Goal: Navigation & Orientation: Find specific page/section

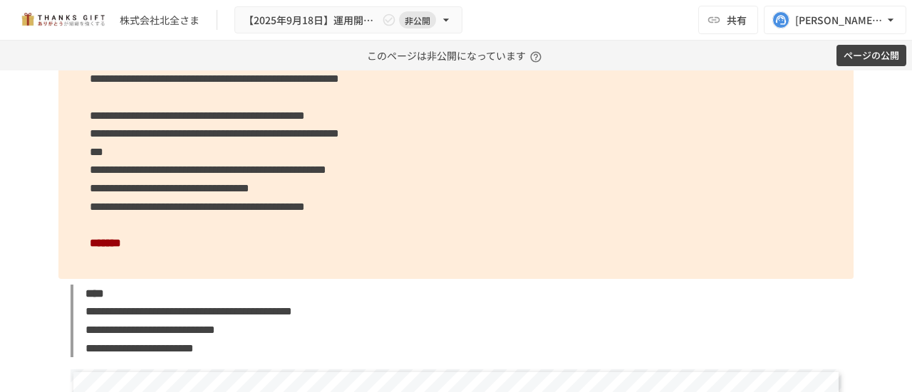
scroll to position [3543, 0]
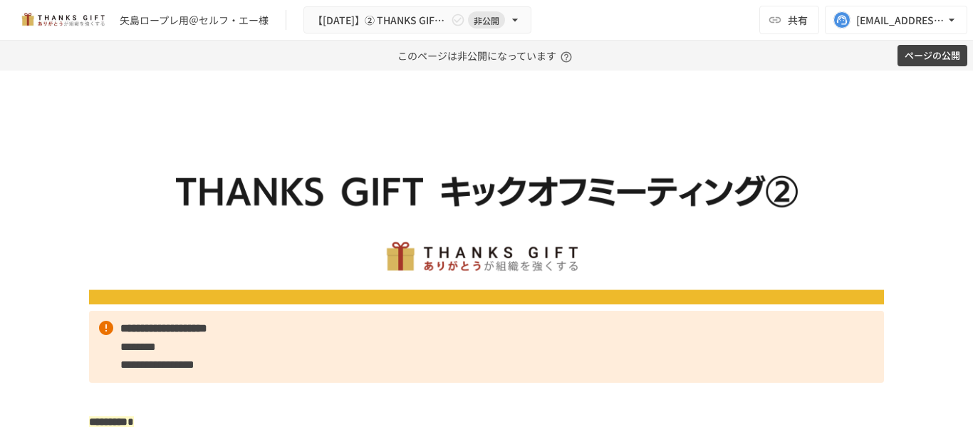
scroll to position [1105, 0]
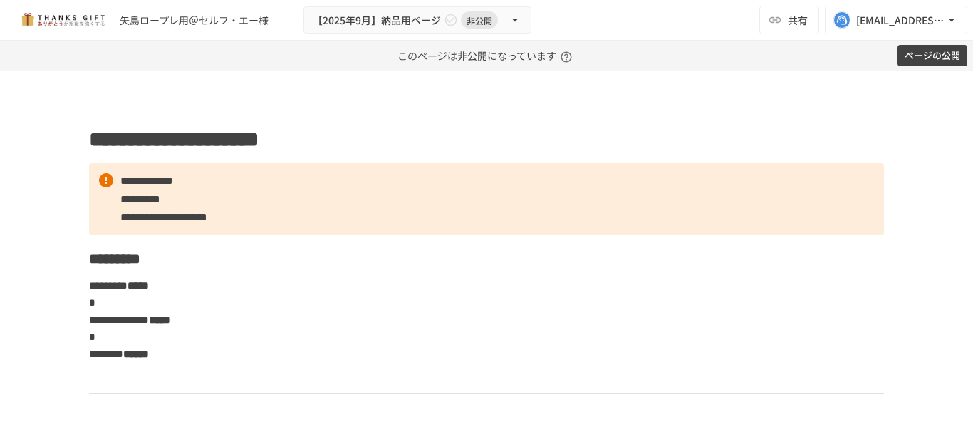
scroll to position [2979, 0]
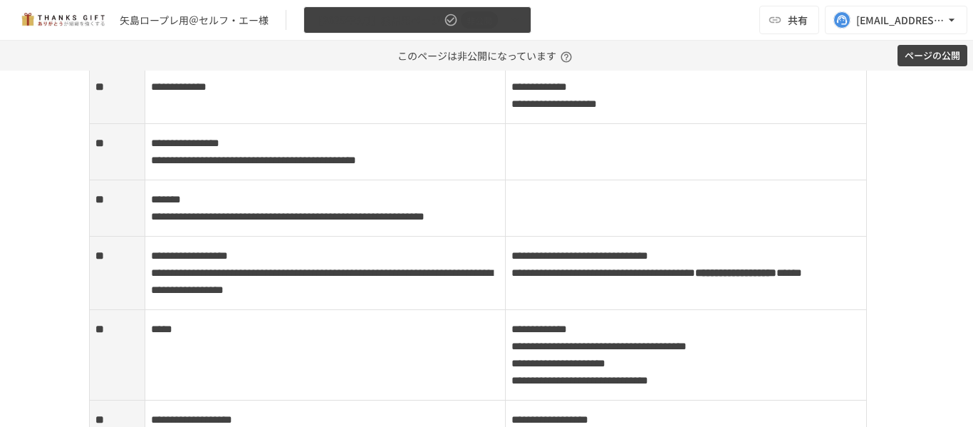
click at [437, 25] on span "【2025年9月】納品用ページ" at bounding box center [377, 20] width 128 height 18
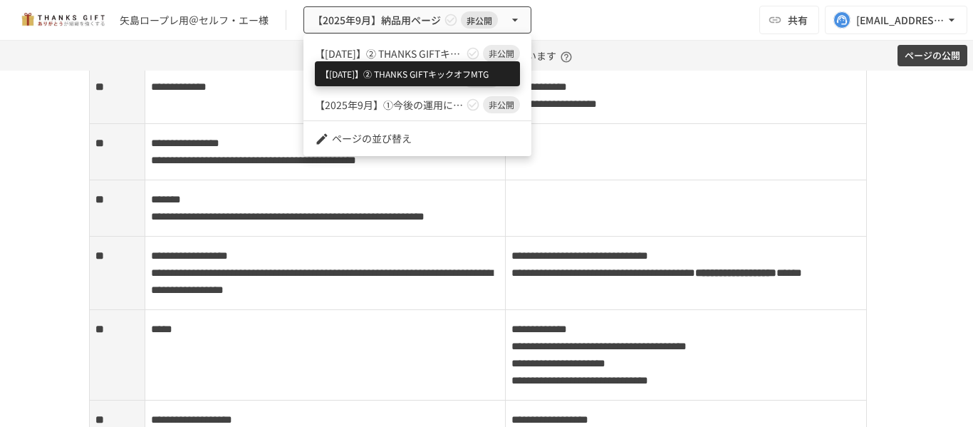
click at [432, 56] on span "【[DATE]】② THANKS GIFTキックオフMTG" at bounding box center [389, 53] width 148 height 15
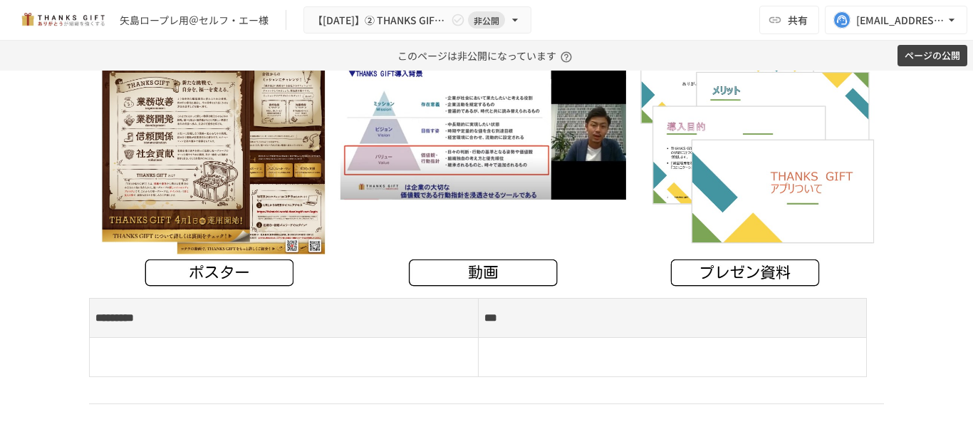
scroll to position [6792, 0]
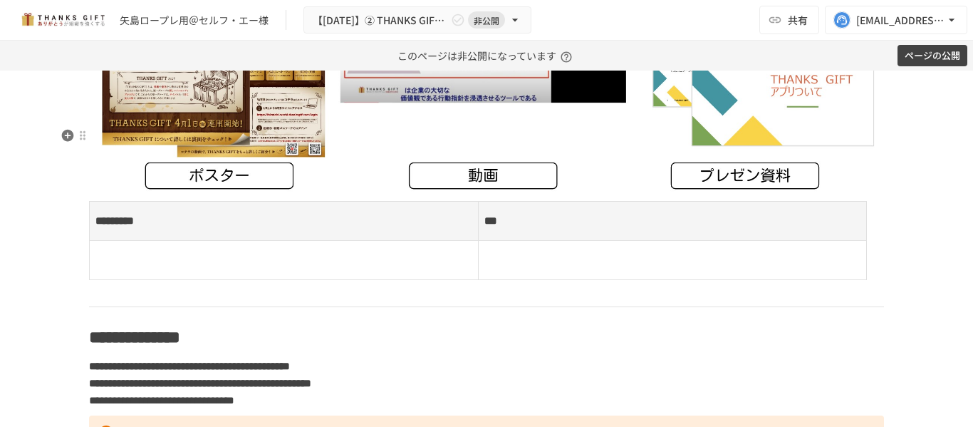
scroll to position [6881, 0]
